Goal: Transaction & Acquisition: Purchase product/service

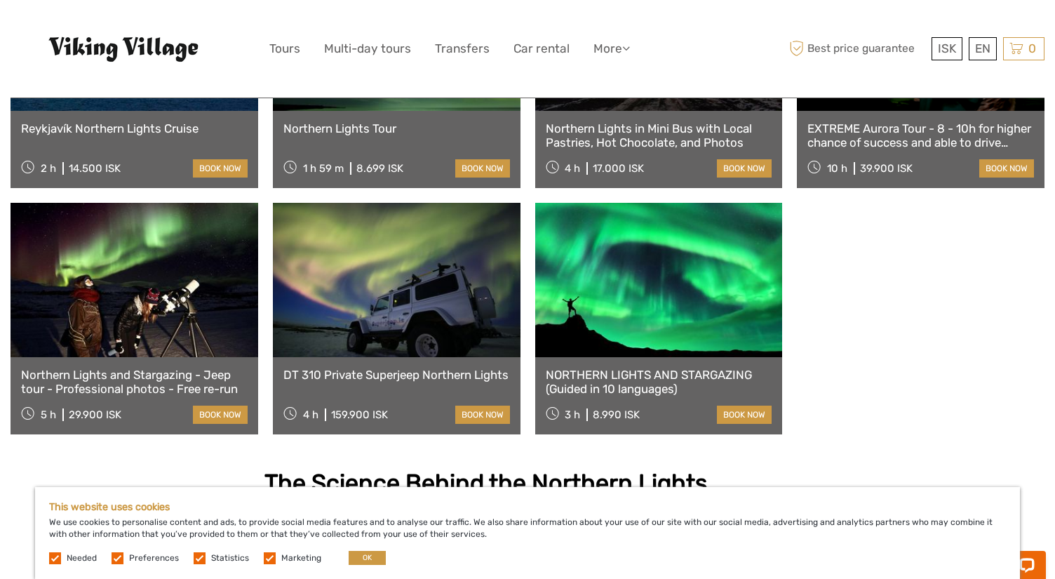
scroll to position [928, 0]
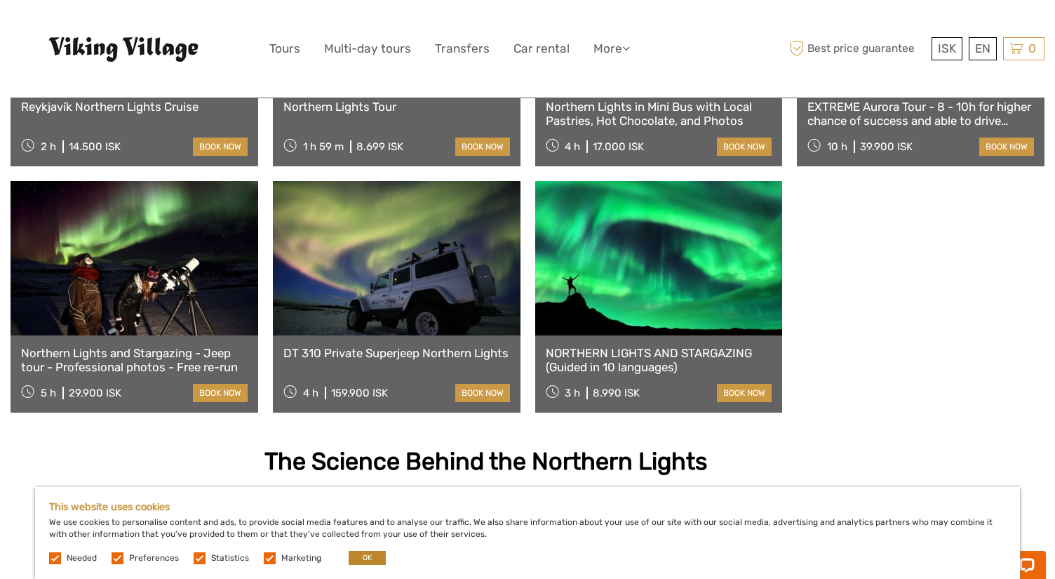
click at [363, 561] on button "OK" at bounding box center [367, 558] width 37 height 14
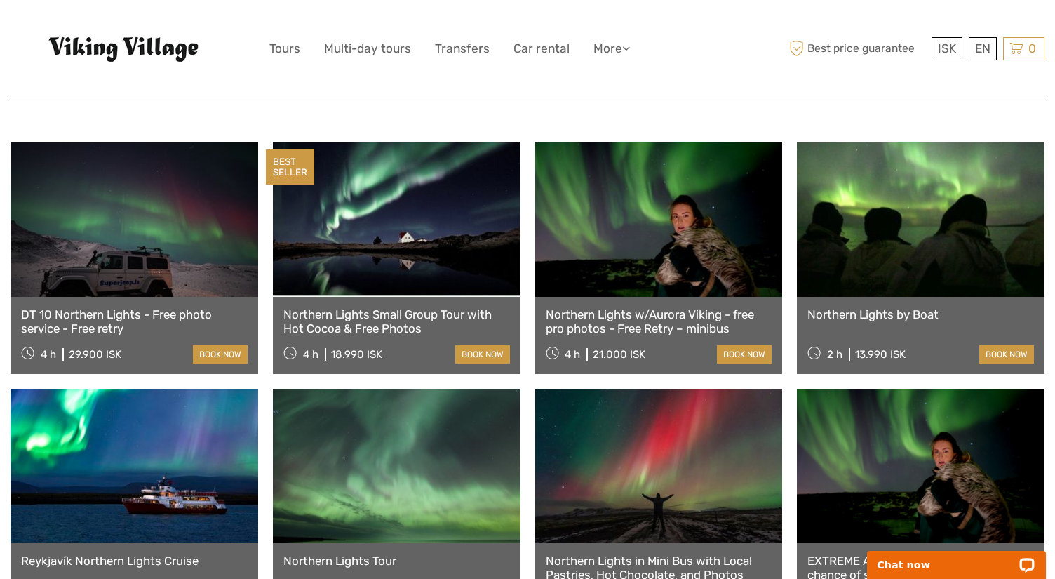
scroll to position [505, 0]
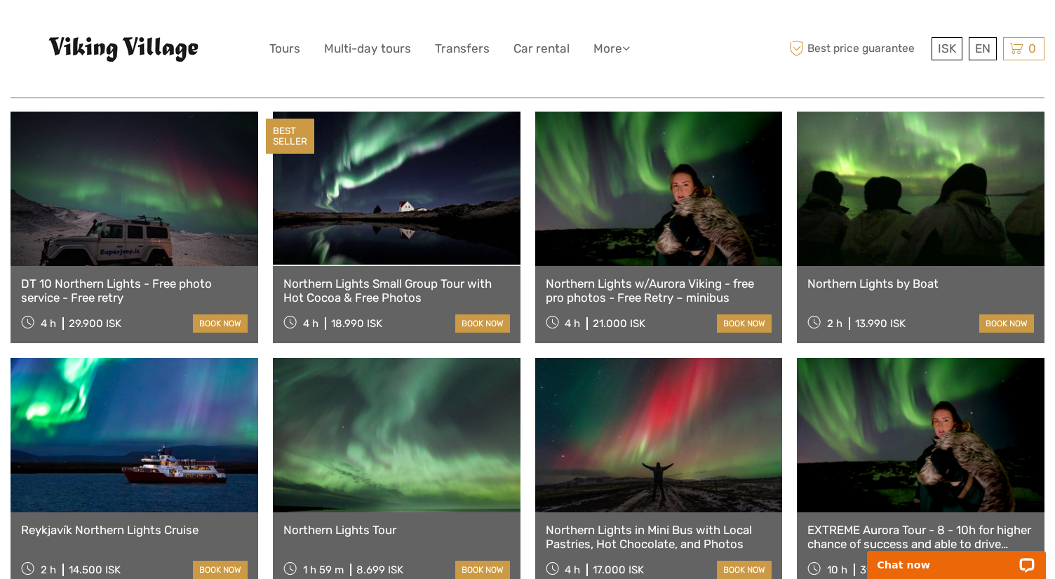
click at [884, 210] on link at bounding box center [921, 189] width 248 height 154
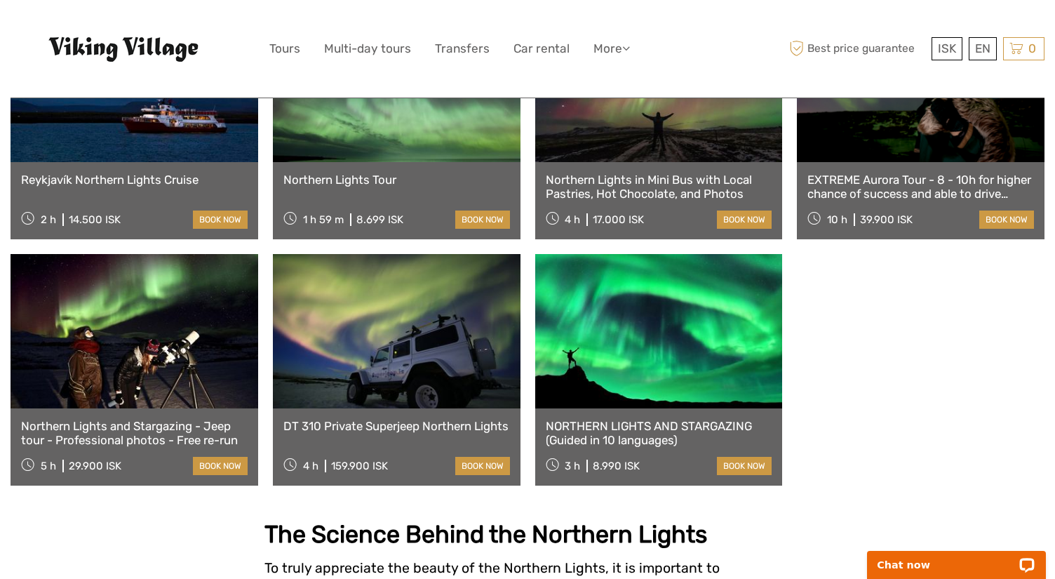
scroll to position [859, 0]
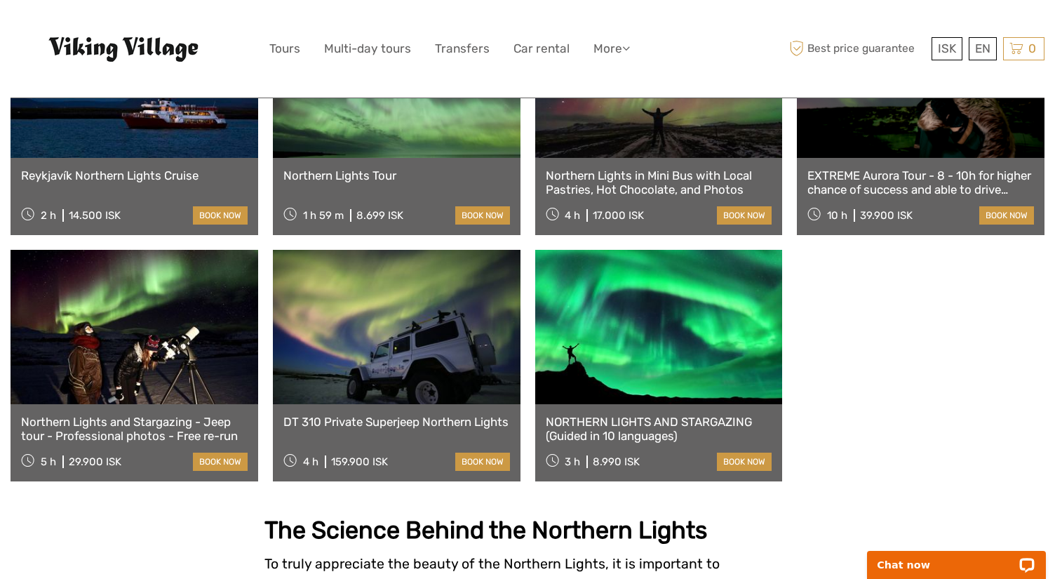
click at [655, 325] on link at bounding box center [659, 327] width 248 height 154
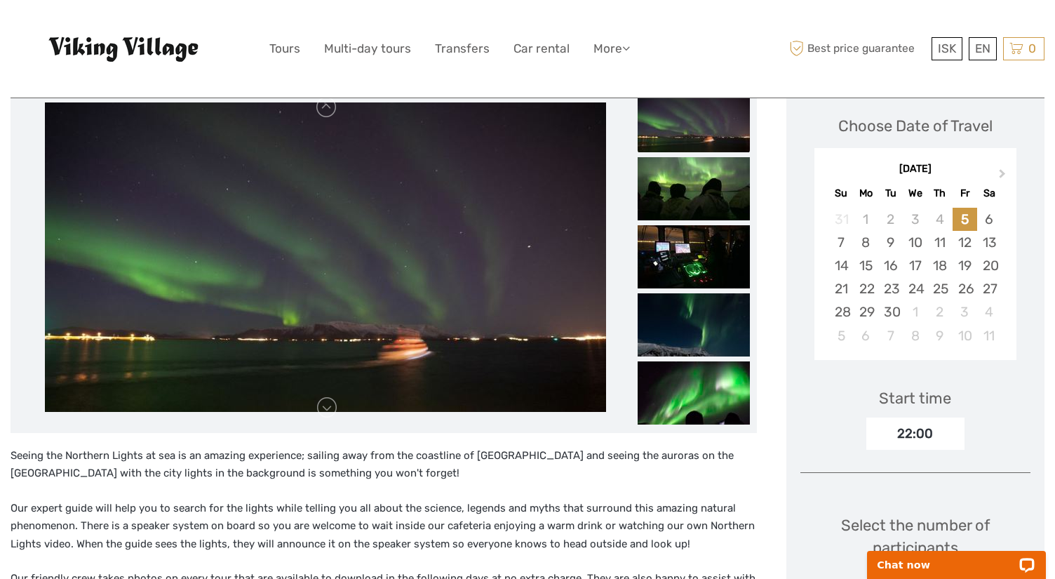
scroll to position [206, 0]
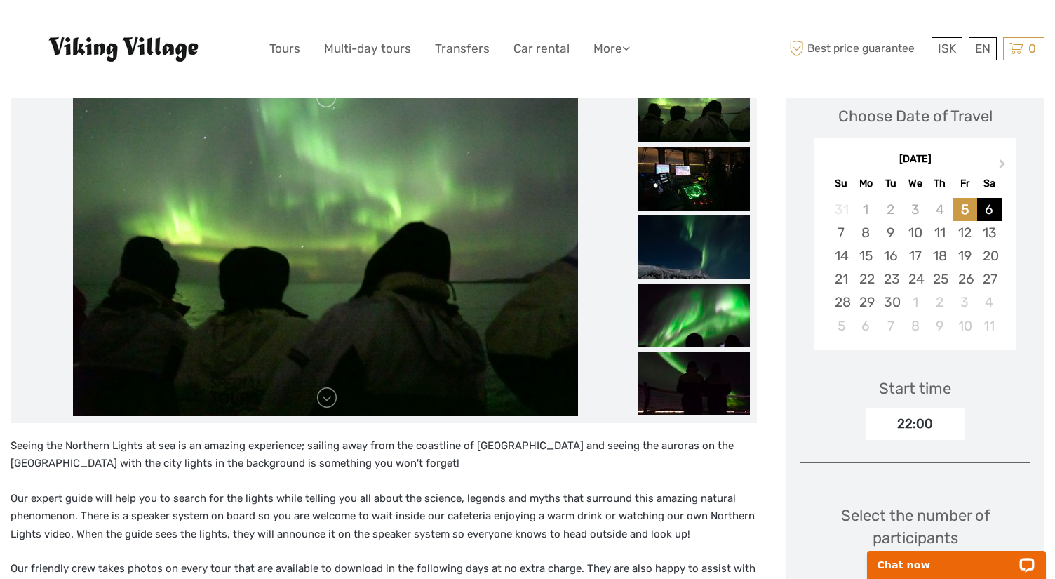
click at [984, 210] on div "6" at bounding box center [989, 209] width 25 height 23
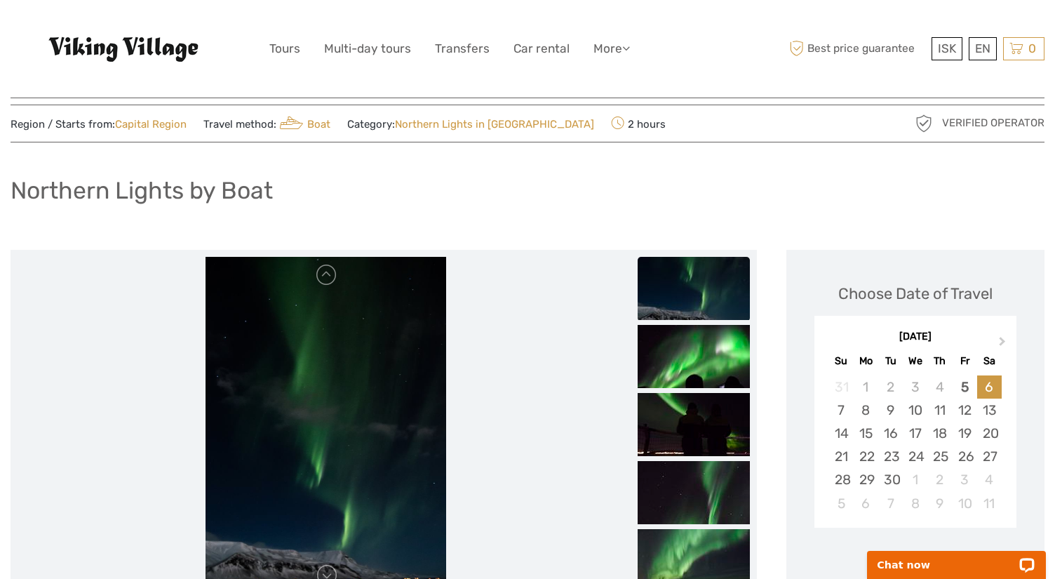
scroll to position [20, 0]
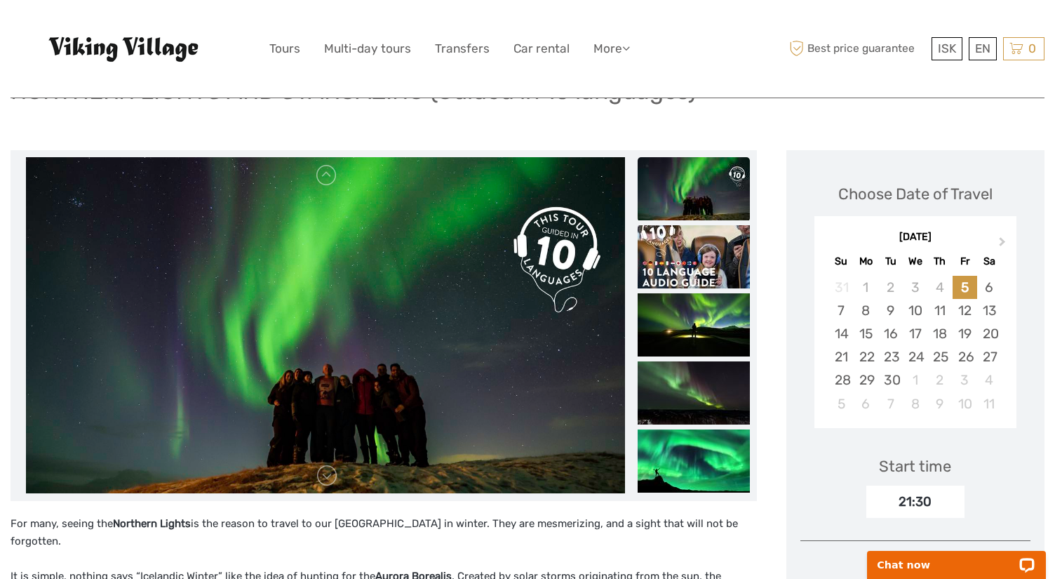
scroll to position [121, 0]
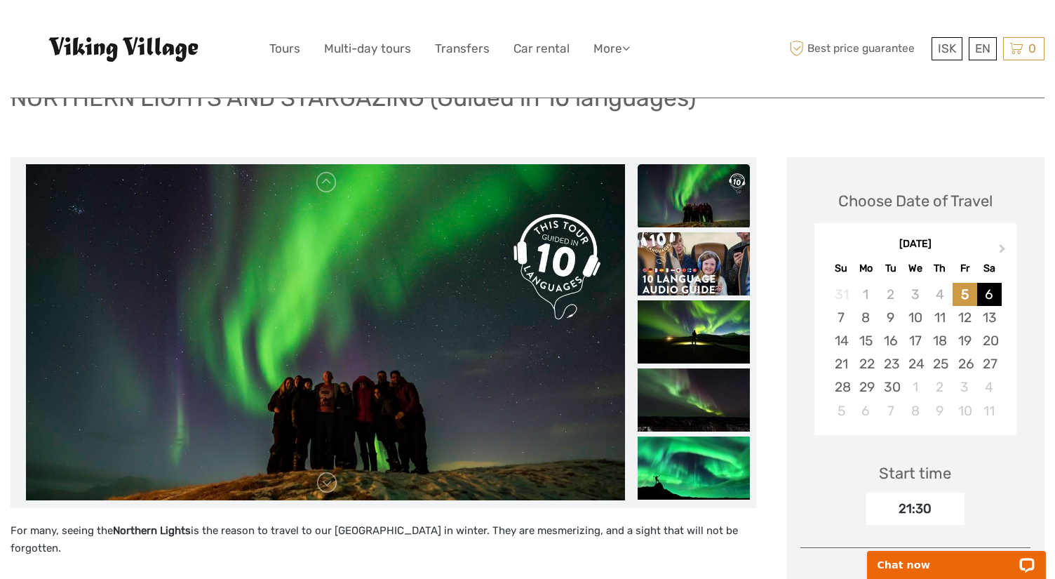
click at [991, 294] on div "6" at bounding box center [989, 294] width 25 height 23
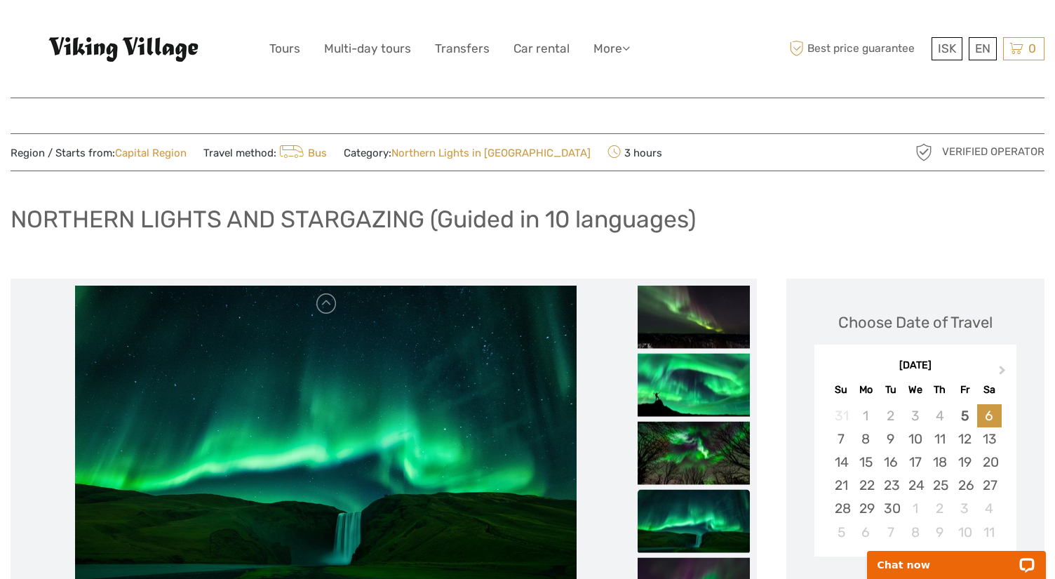
scroll to position [0, 0]
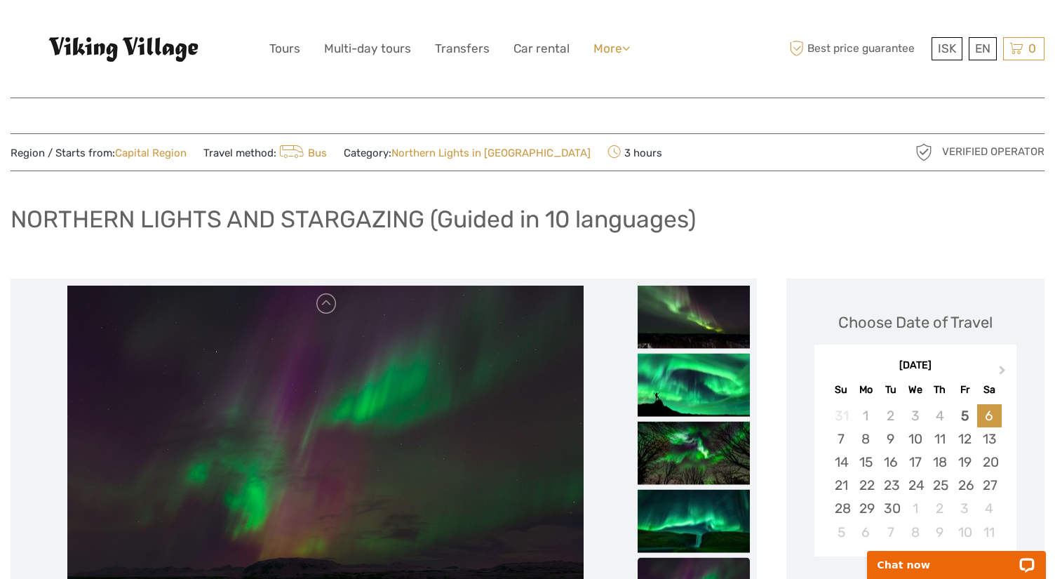
click at [600, 41] on link "More" at bounding box center [611, 49] width 36 height 20
click at [284, 45] on link "Tours" at bounding box center [284, 49] width 31 height 20
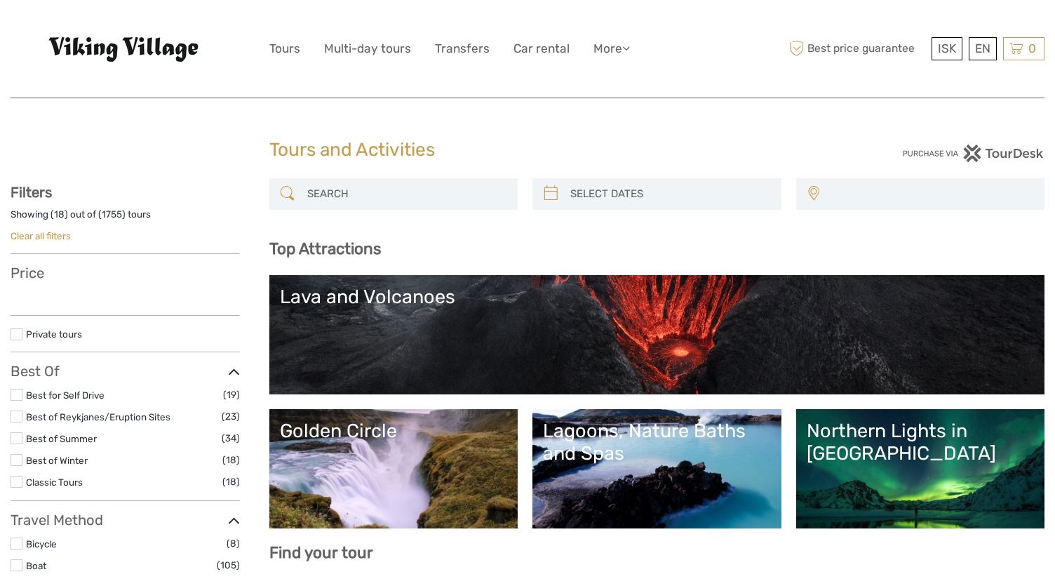
select select
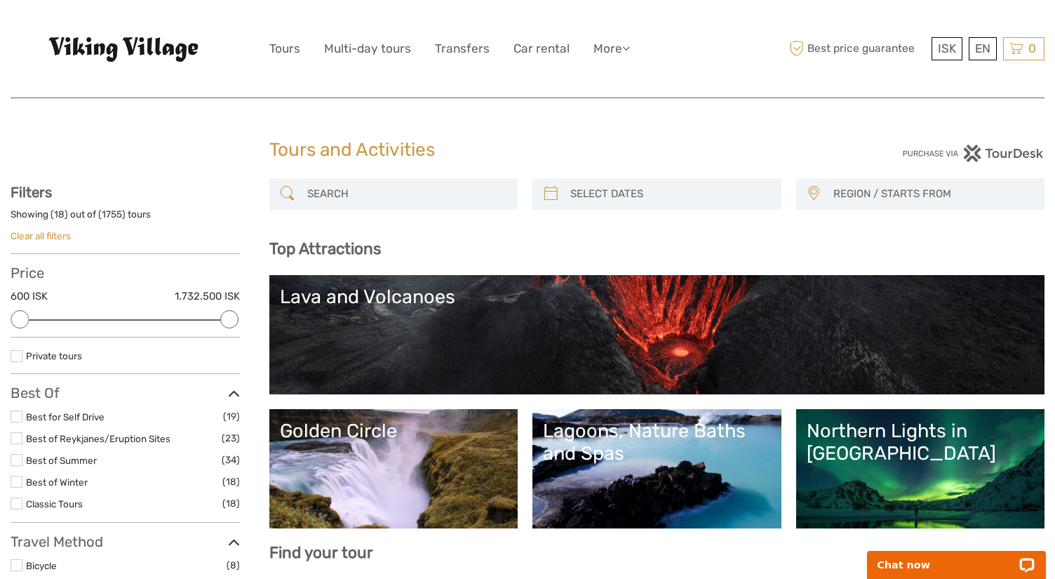
click at [751, 360] on link "Lava and Volcanoes" at bounding box center [657, 334] width 755 height 98
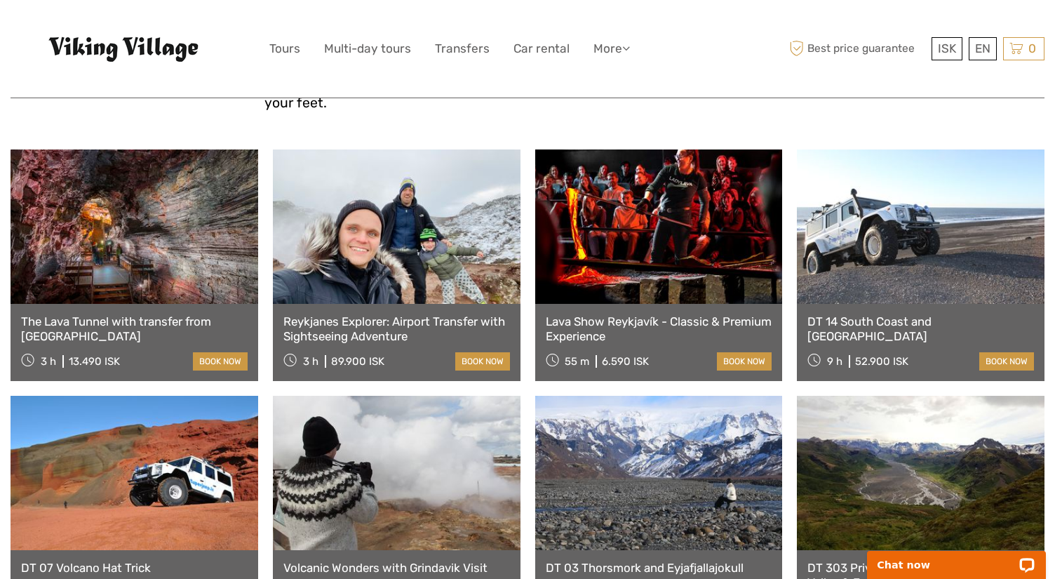
scroll to position [531, 0]
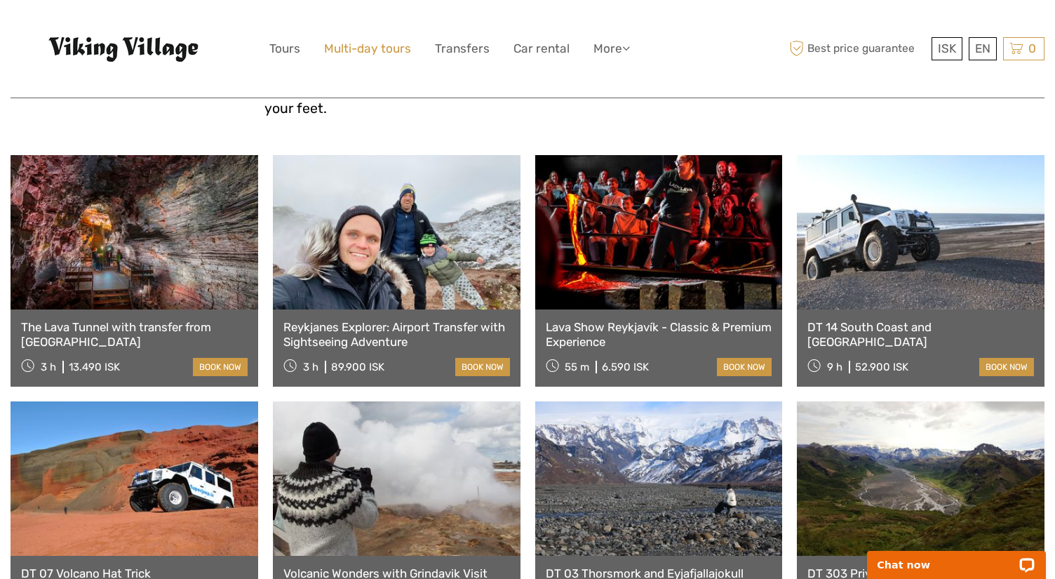
click at [366, 50] on link "Multi-day tours" at bounding box center [367, 49] width 87 height 20
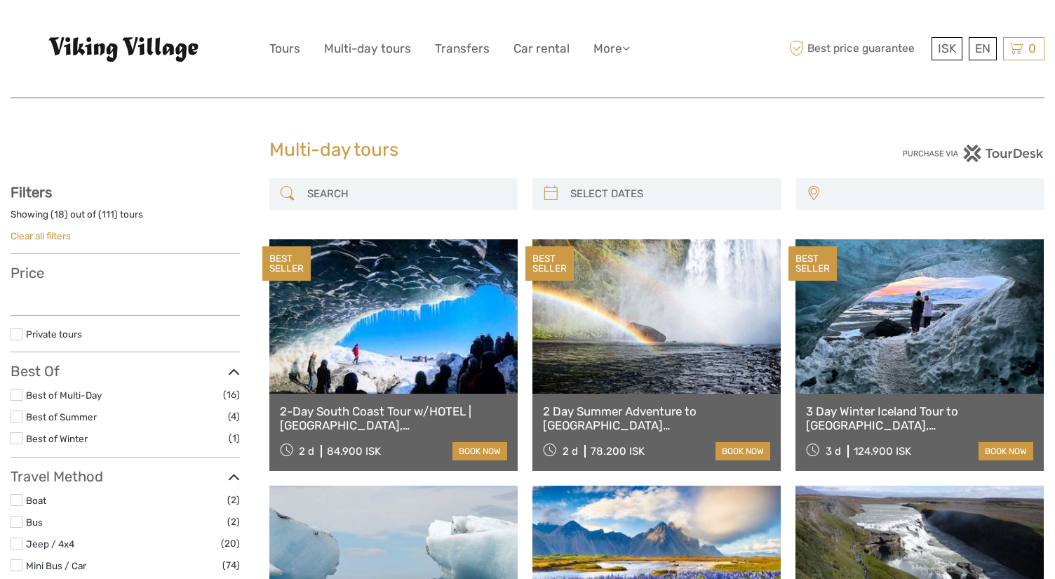
select select
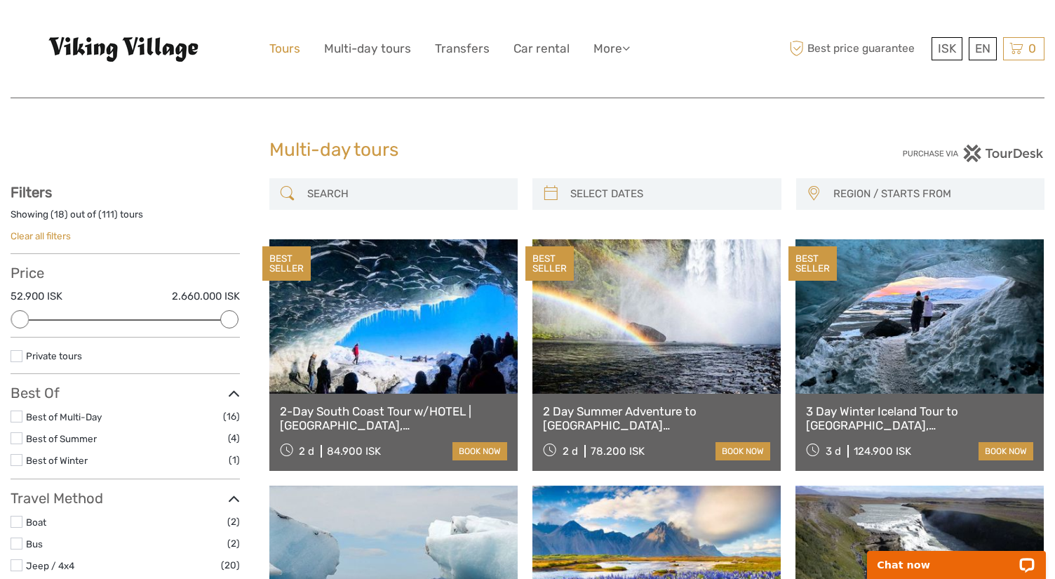
click at [282, 53] on link "Tours" at bounding box center [284, 49] width 31 height 20
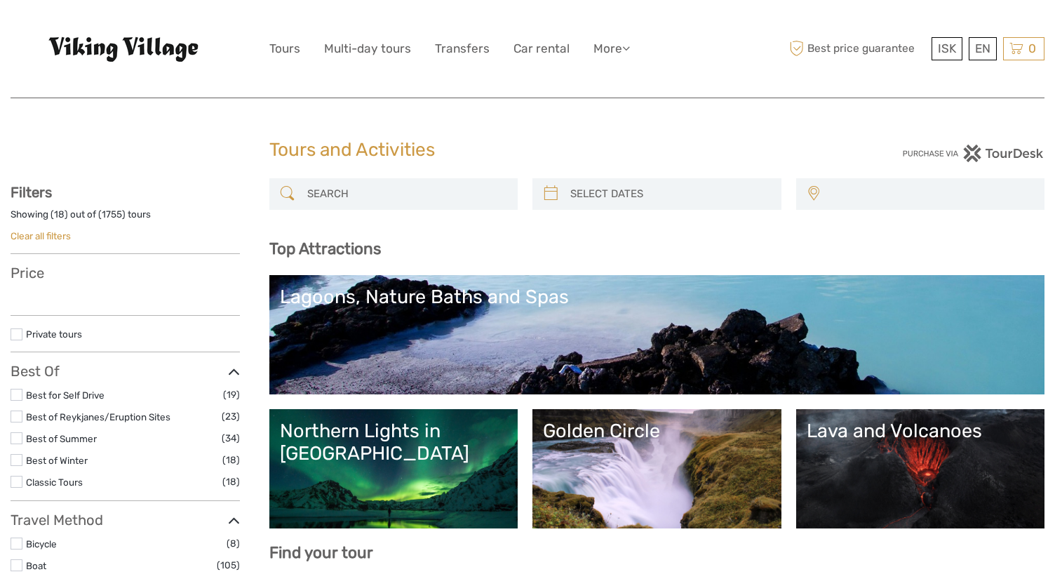
select select
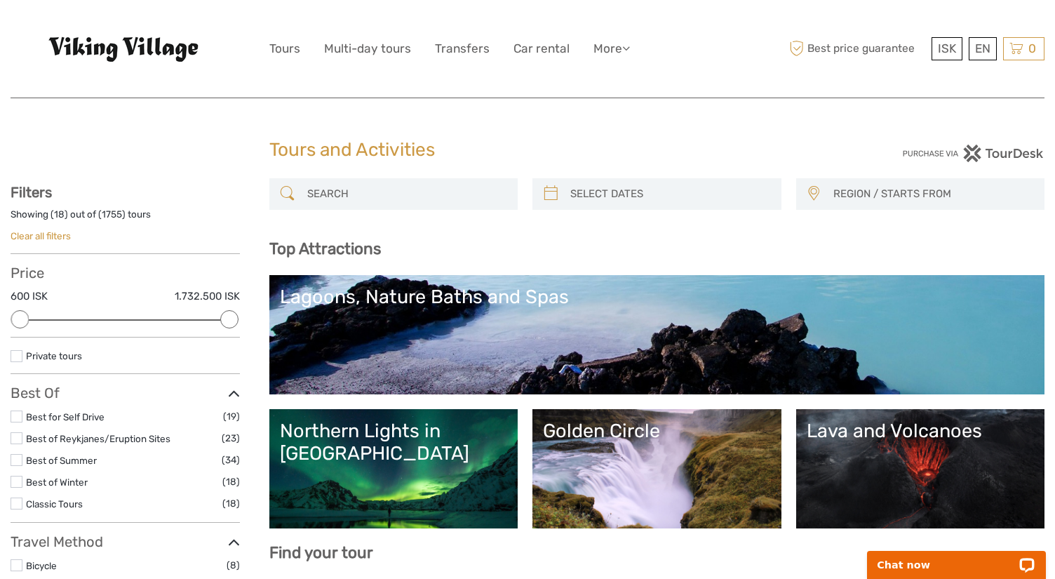
click at [528, 335] on link "Lagoons, Nature Baths and Spas" at bounding box center [657, 334] width 755 height 98
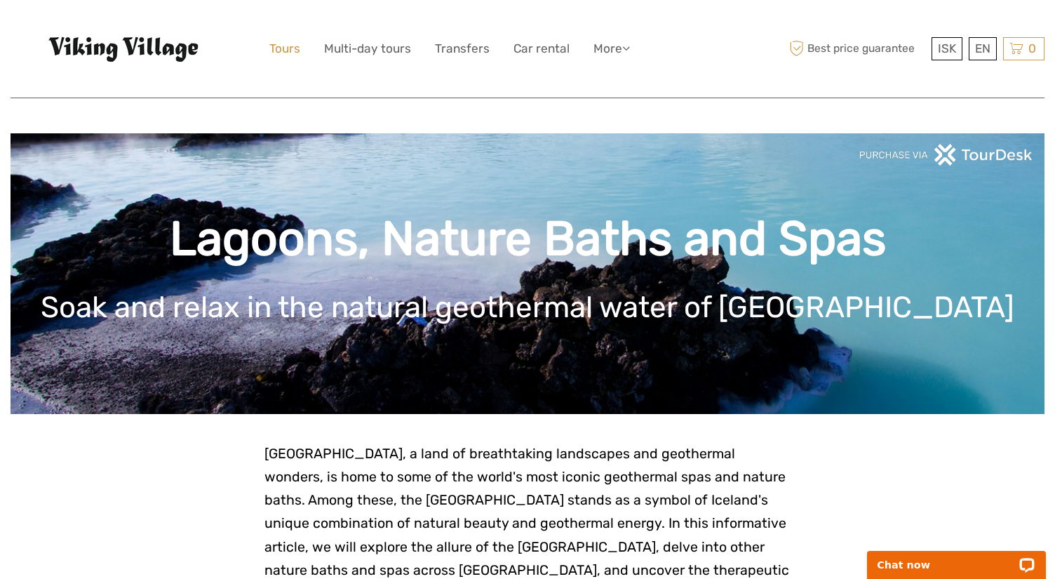
click at [280, 48] on link "Tours" at bounding box center [284, 49] width 31 height 20
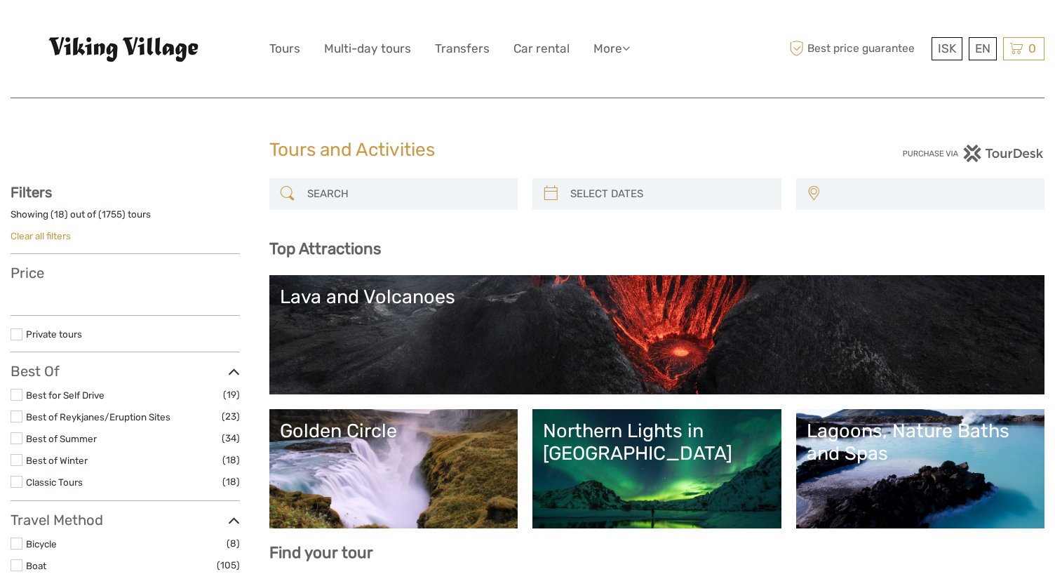
select select
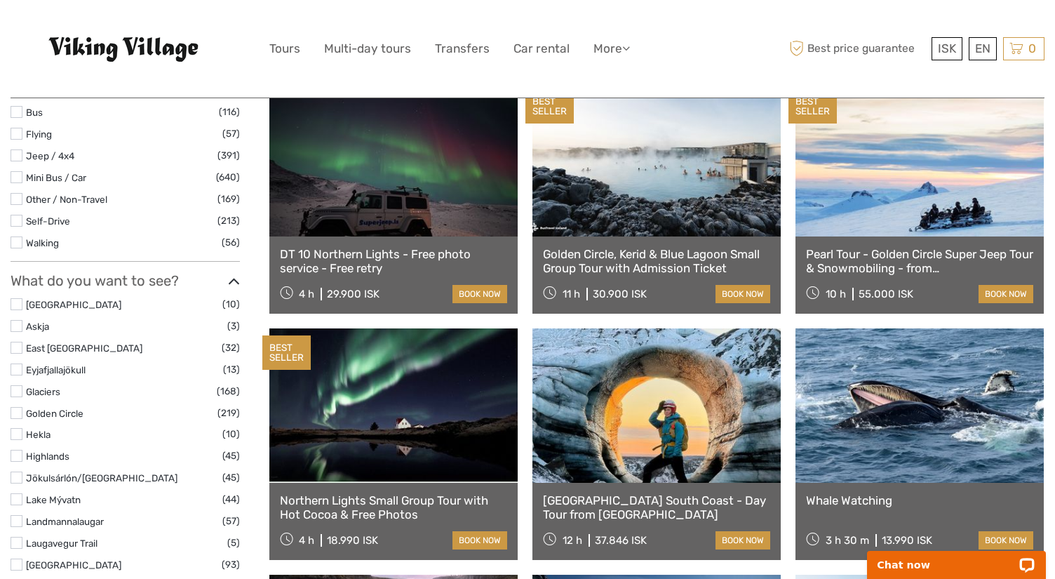
scroll to position [502, 0]
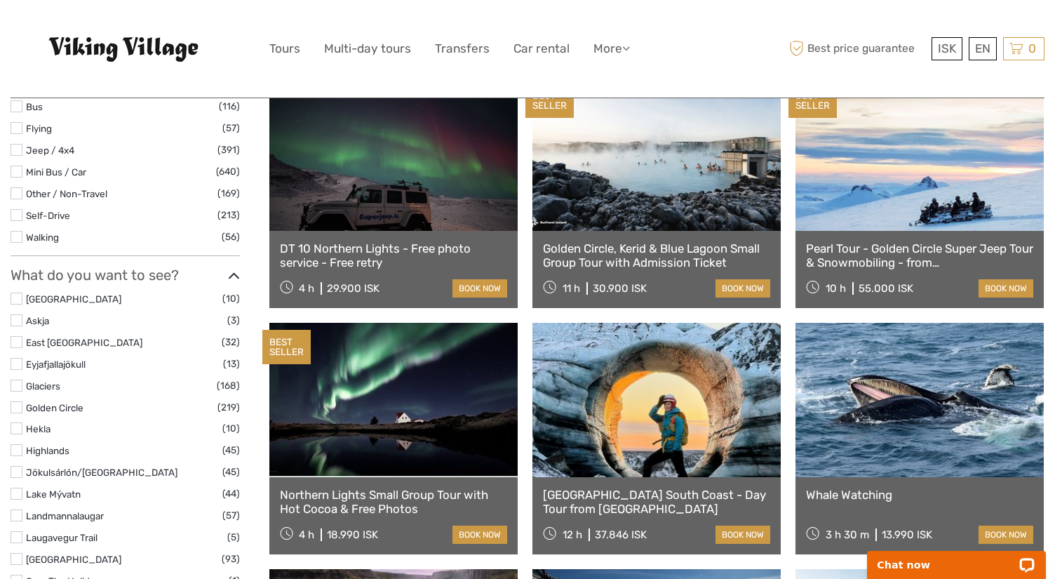
click at [422, 408] on link at bounding box center [393, 400] width 248 height 154
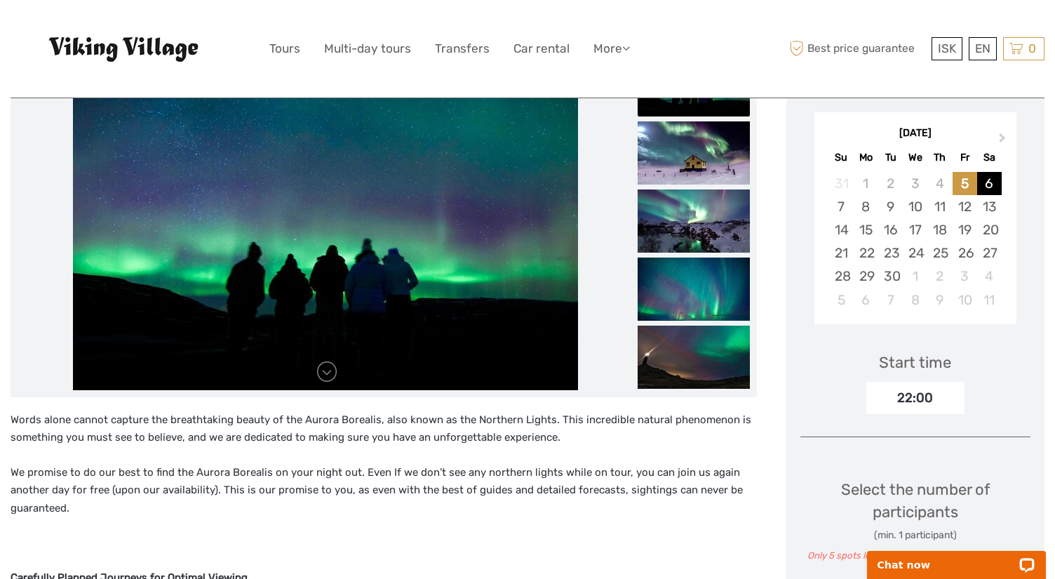
scroll to position [235, 0]
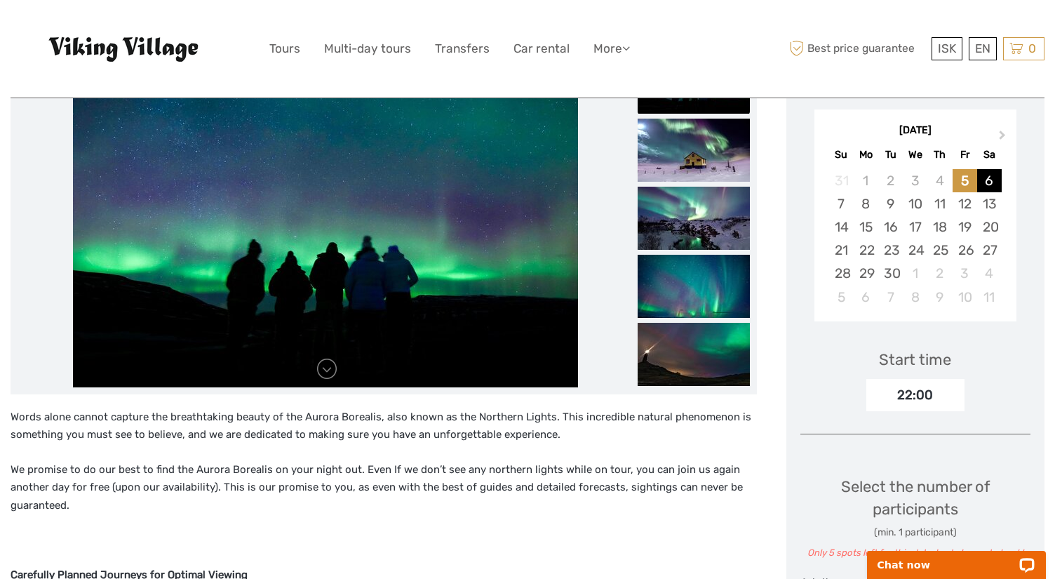
click at [995, 182] on div "6" at bounding box center [989, 180] width 25 height 23
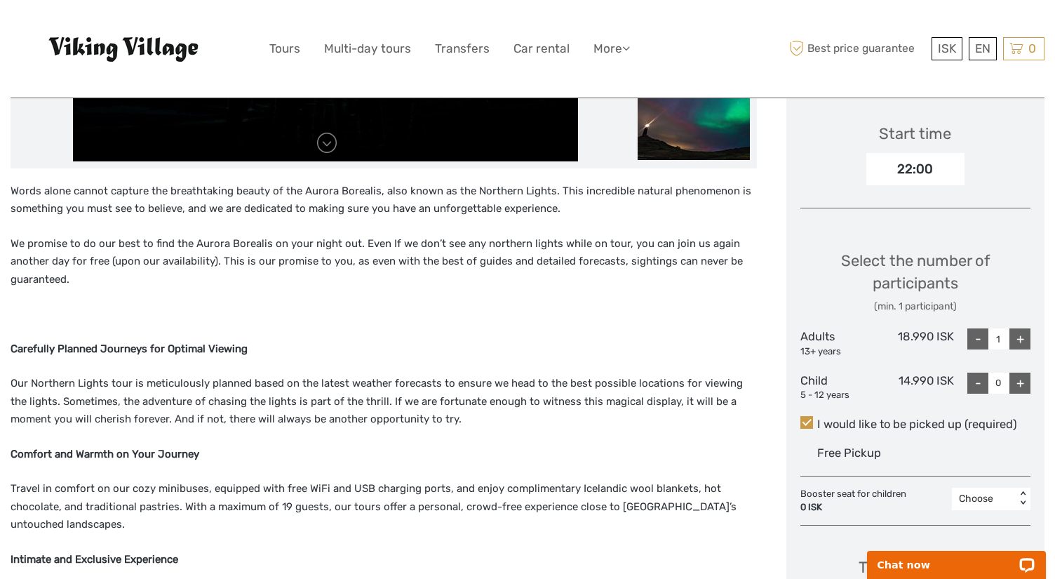
scroll to position [461, 0]
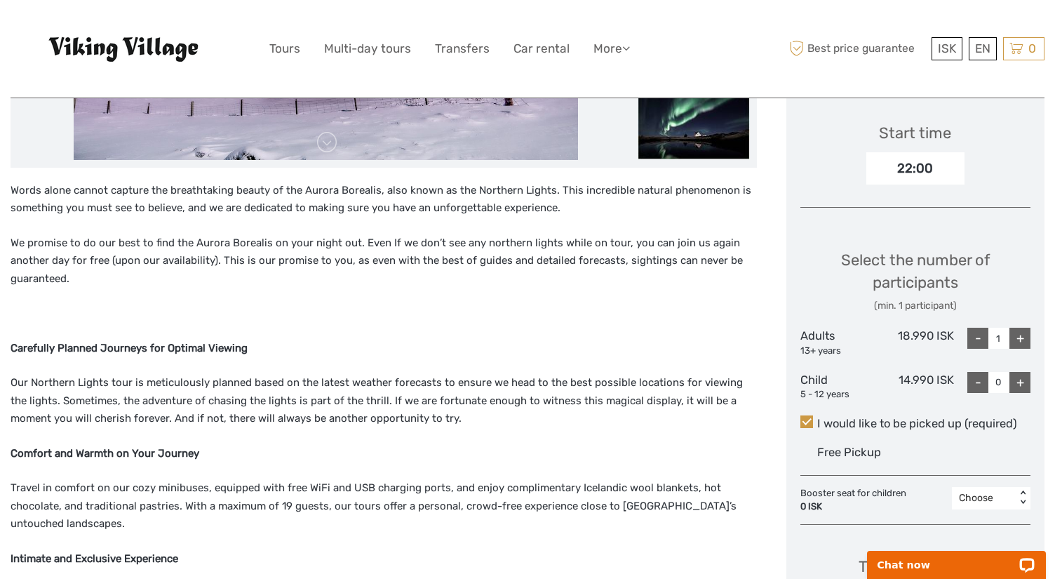
click at [1018, 338] on div "+" at bounding box center [1019, 338] width 21 height 21
type input "2"
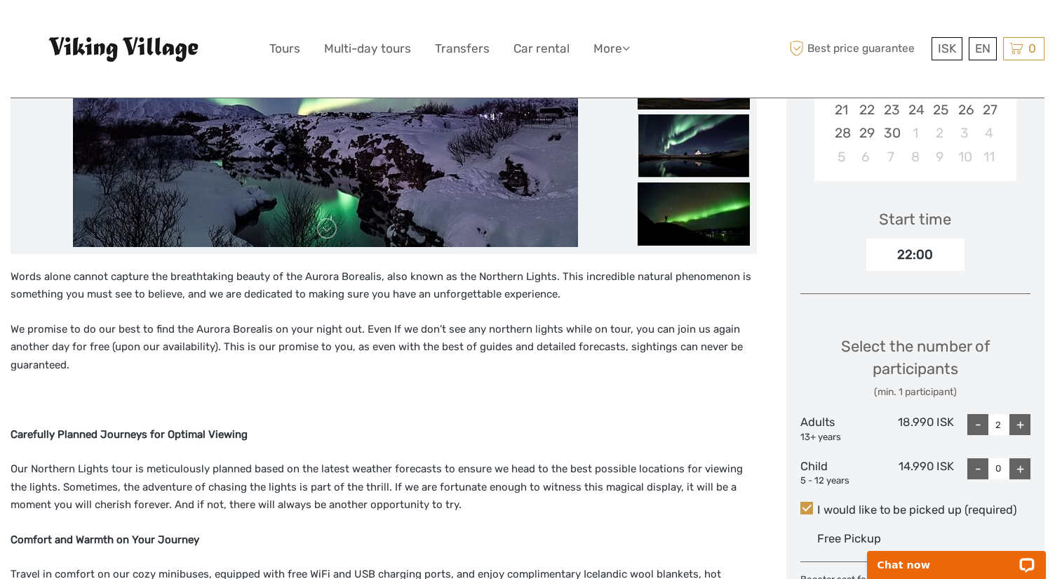
scroll to position [375, 0]
click at [898, 576] on div "Chat now" at bounding box center [956, 565] width 179 height 28
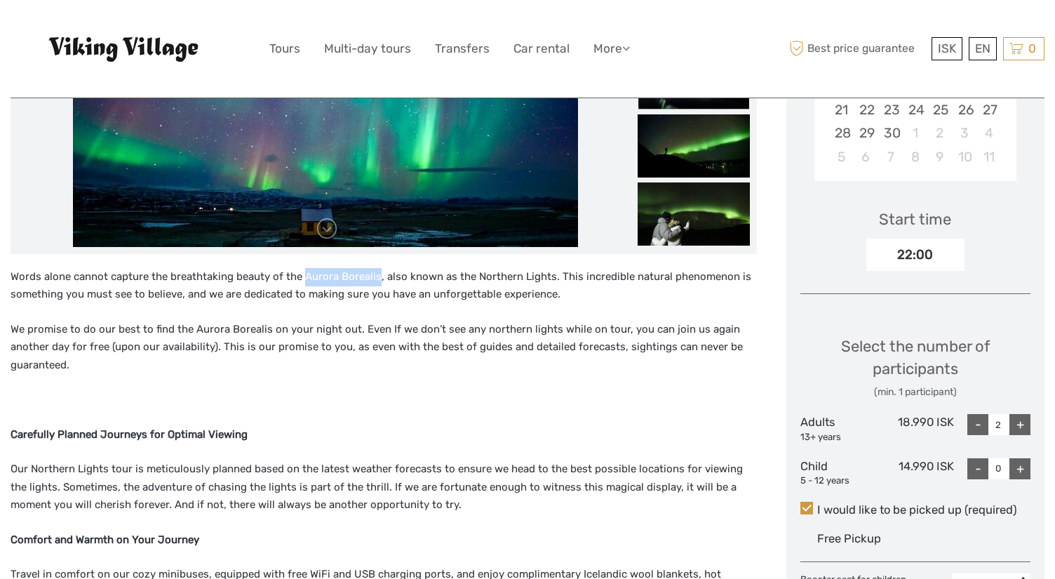
drag, startPoint x: 304, startPoint y: 275, endPoint x: 377, endPoint y: 272, distance: 73.0
click at [377, 272] on p "Words alone cannot capture the breathtaking beauty of the Aurora Borealis, also…" at bounding box center [384, 286] width 746 height 36
copy p "Aurora Borealis"
